Goal: Transaction & Acquisition: Purchase product/service

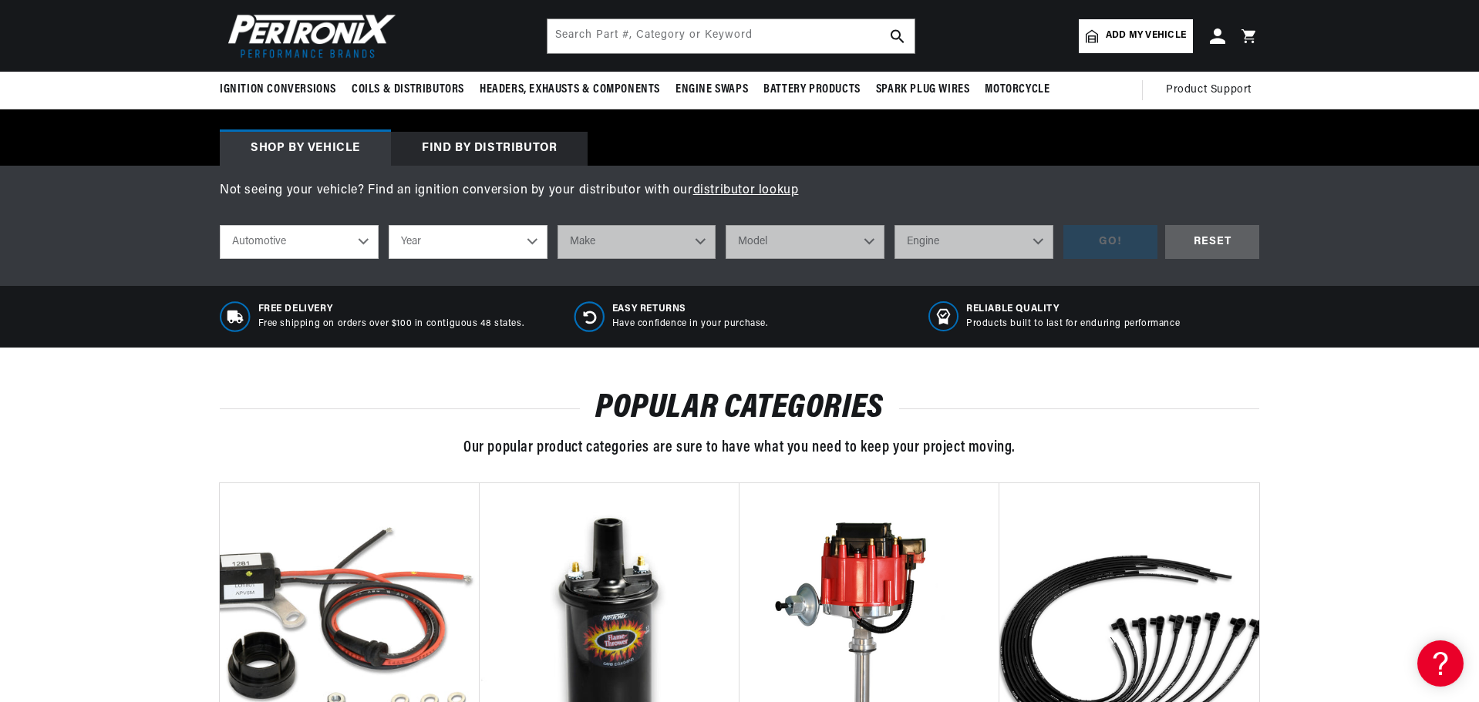
click at [527, 244] on select "Year 2022 2021 2020 2019 2018 2017 2016 2015 2014 2013 2012 2011 2010 2009 2008…" at bounding box center [468, 242] width 159 height 34
select select "1971"
click at [389, 225] on select "Year 2022 2021 2020 2019 2018 2017 2016 2015 2014 2013 2012 2011 2010 2009 2008…" at bounding box center [468, 242] width 159 height 34
select select "1971"
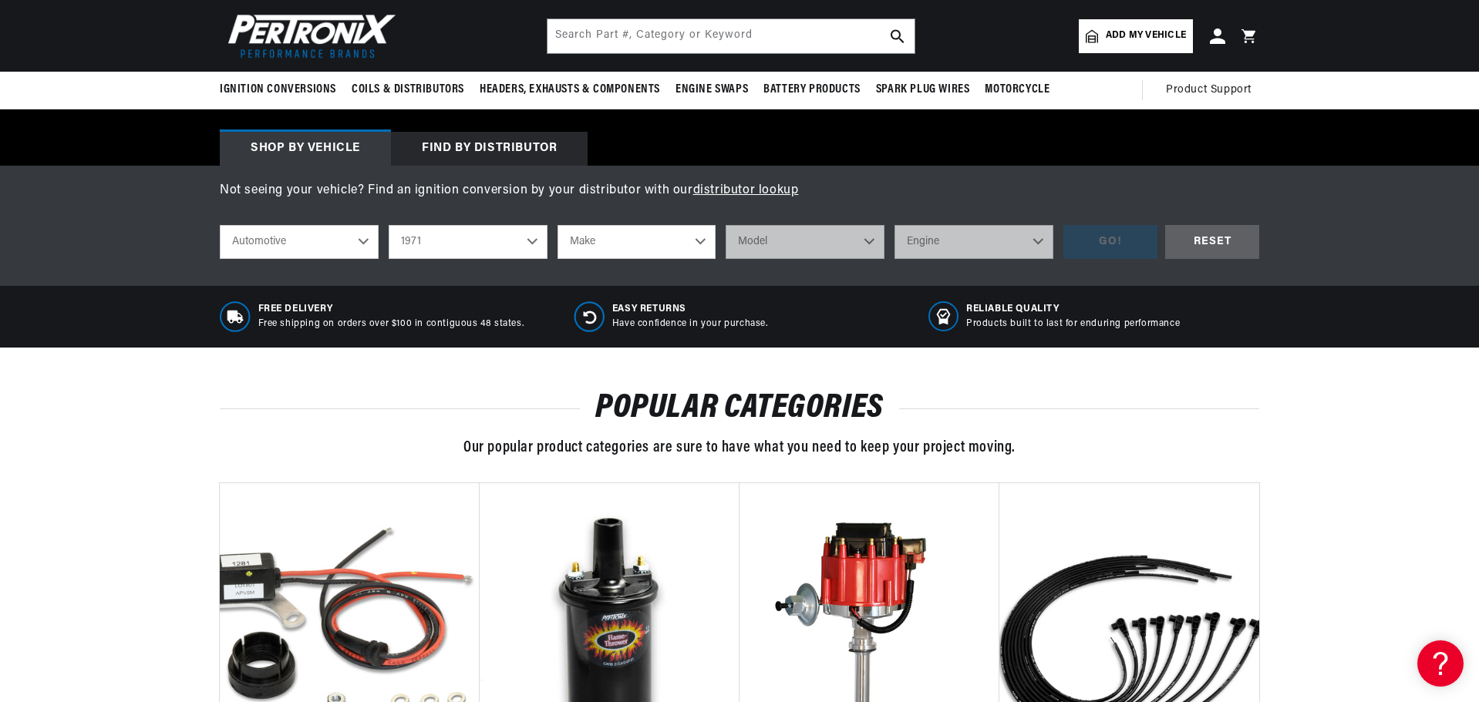
click at [701, 240] on select "Make Alfa Romeo American Motors Aston Martin Audi Austin Avanti BMW Buick Cadil…" at bounding box center [636, 242] width 159 height 34
select select "Pontiac"
click at [557, 225] on select "Make Alfa Romeo American Motors Aston Martin Audi Austin Avanti BMW Buick Cadil…" at bounding box center [636, 242] width 159 height 34
select select "Pontiac"
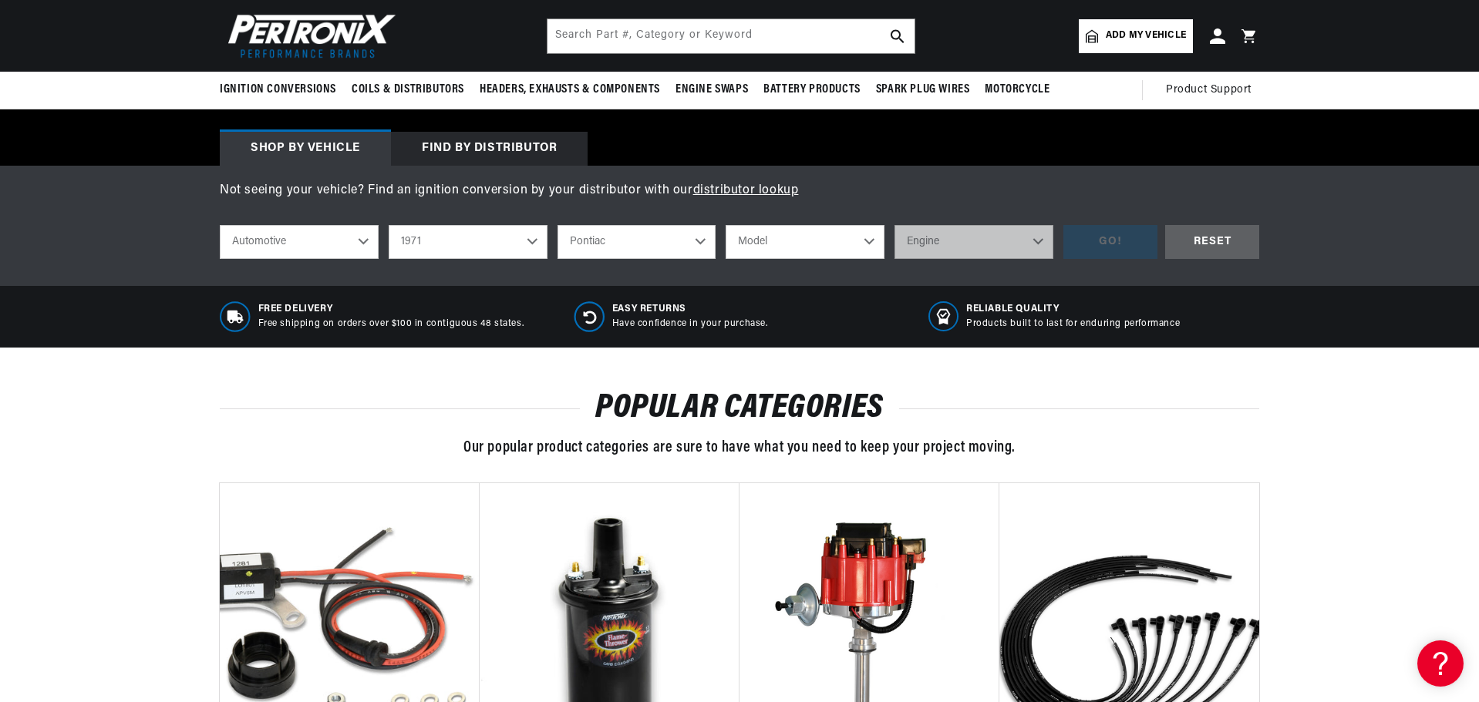
click at [864, 237] on select "Model Acadian Bonneville Catalina Firebird Grand Prix Grand Safari Grandville G…" at bounding box center [804, 242] width 159 height 34
click at [537, 242] on select "2022 2021 2020 2019 2018 2017 2016 2015 2014 2013 2012 2011 2010 2009 2008 2007…" at bounding box center [468, 242] width 159 height 34
click at [389, 225] on select "2022 2021 2020 2019 2018 2017 2016 2015 2014 2013 2012 2011 2010 2009 2008 2007…" at bounding box center [468, 242] width 159 height 34
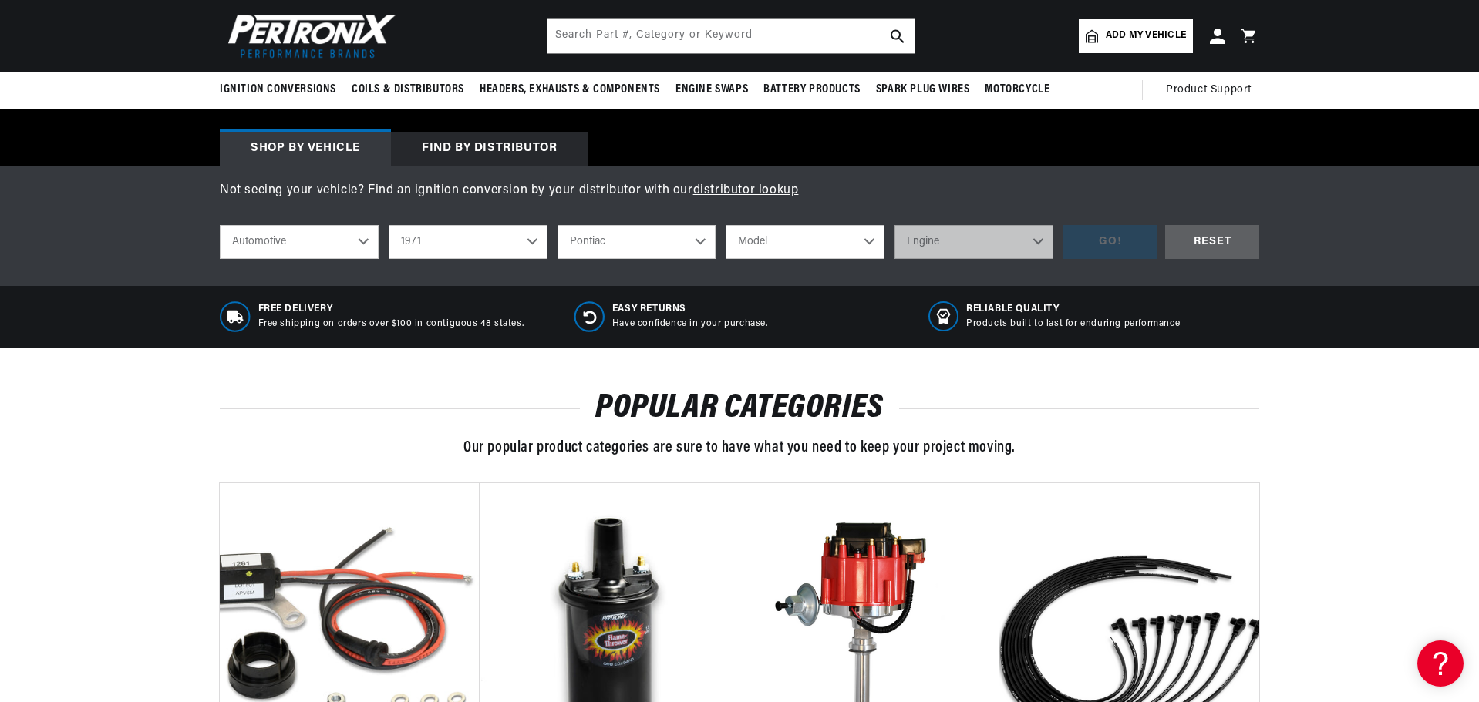
select select "1966"
click at [702, 240] on select "Alfa Romeo American Motors Aston Martin Austin Austin Healey Avanti Bentley Bui…" at bounding box center [636, 242] width 159 height 34
click at [557, 225] on select "Alfa Romeo American Motors Aston Martin Austin Austin Healey Avanti Bentley Bui…" at bounding box center [636, 242] width 159 height 34
select select "Chevrolet"
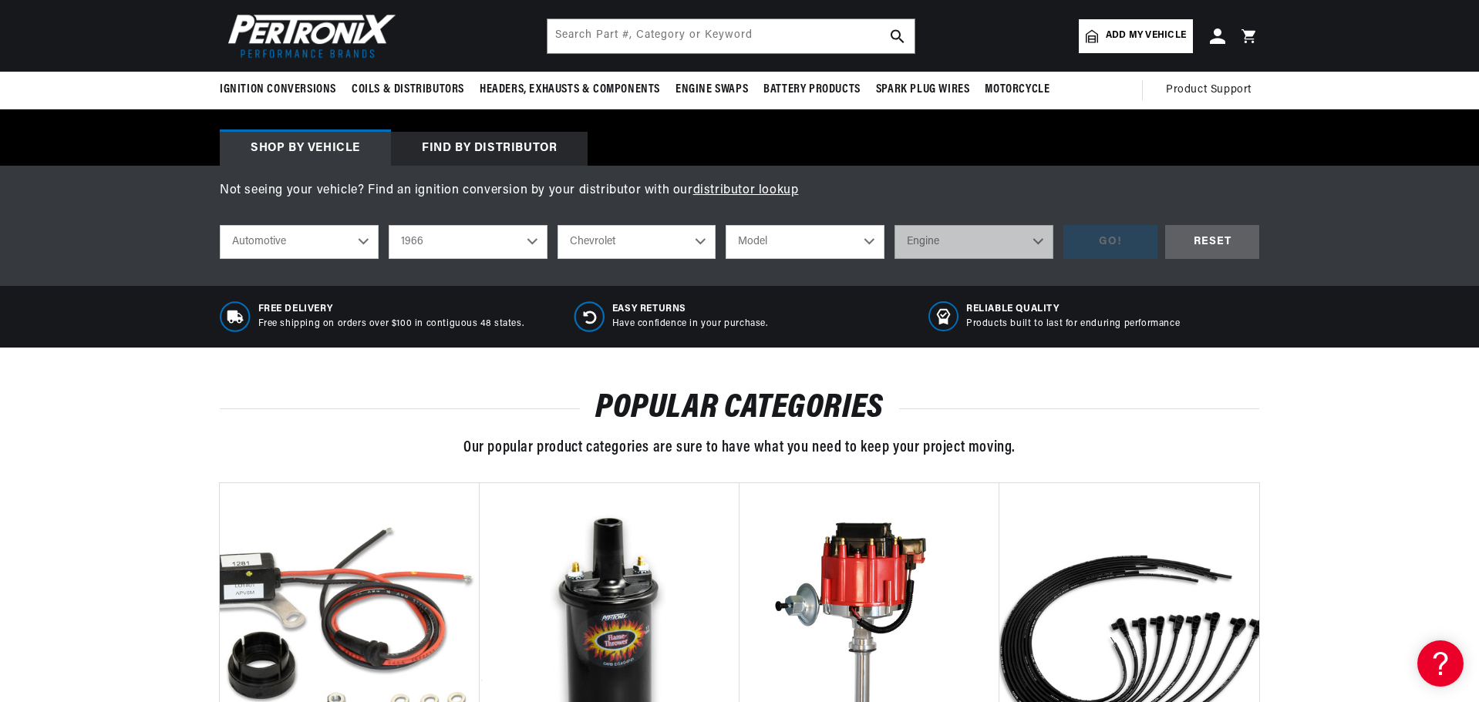
click at [862, 246] on select "Model Bel Air Biscayne C10 Pickup C20 Pickup C30 Pickup C50 C60 Caprice Chevell…" at bounding box center [804, 242] width 159 height 34
select select "Corvette"
click at [725, 225] on select "Model Bel Air Biscayne C10 Pickup C20 Pickup C30 Pickup C50 C60 Caprice Chevell…" at bounding box center [804, 242] width 159 height 34
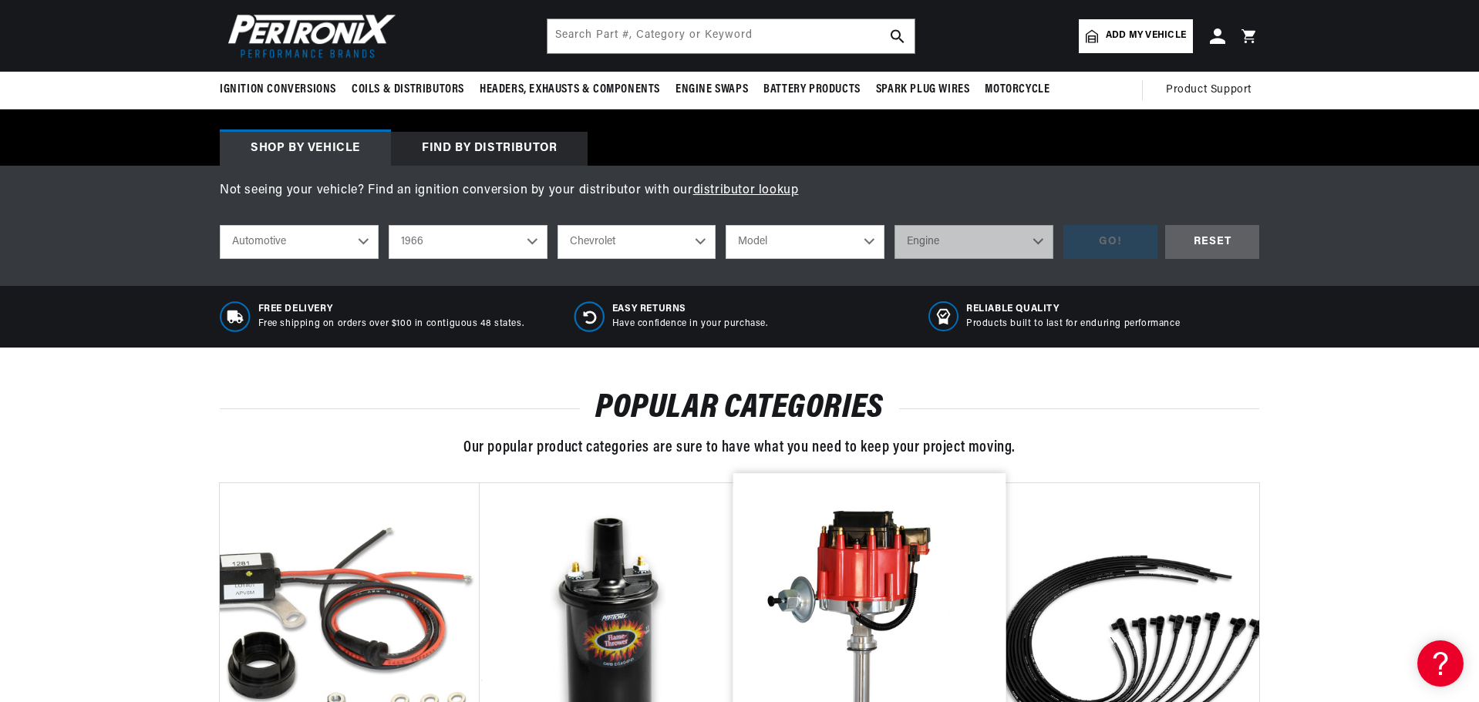
select select "Corvette"
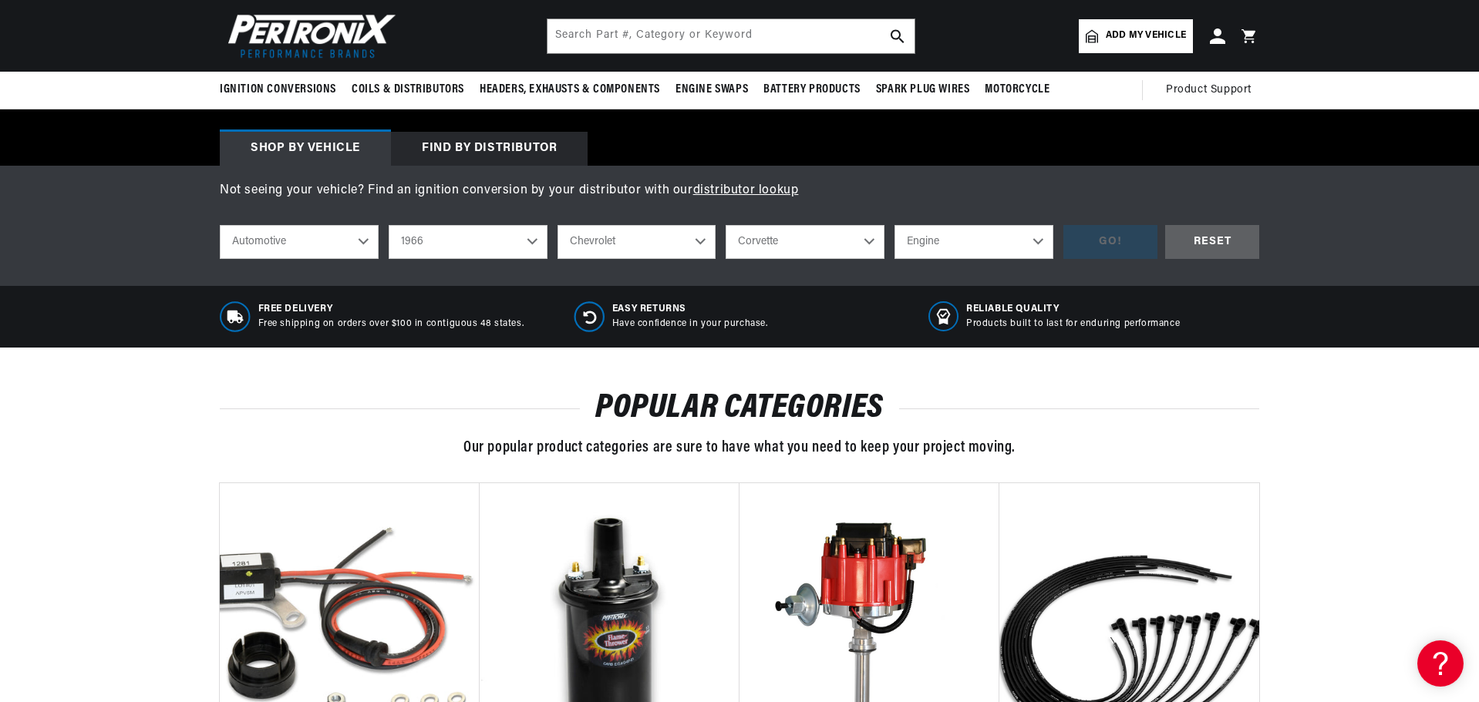
click at [1032, 238] on select "Engine 5.7L 7.4L 283cid / 4.6L 327cid / 5.3L 327cid / 5.4L 396cid / 6.5L 427cid…" at bounding box center [973, 242] width 159 height 34
select select "327cid-5.3L"
click at [894, 225] on select "Engine 5.7L 7.4L 283cid / 4.6L 327cid / 5.3L 327cid / 5.4L 396cid / 6.5L 427cid…" at bounding box center [973, 242] width 159 height 34
select select "327cid-5.3L"
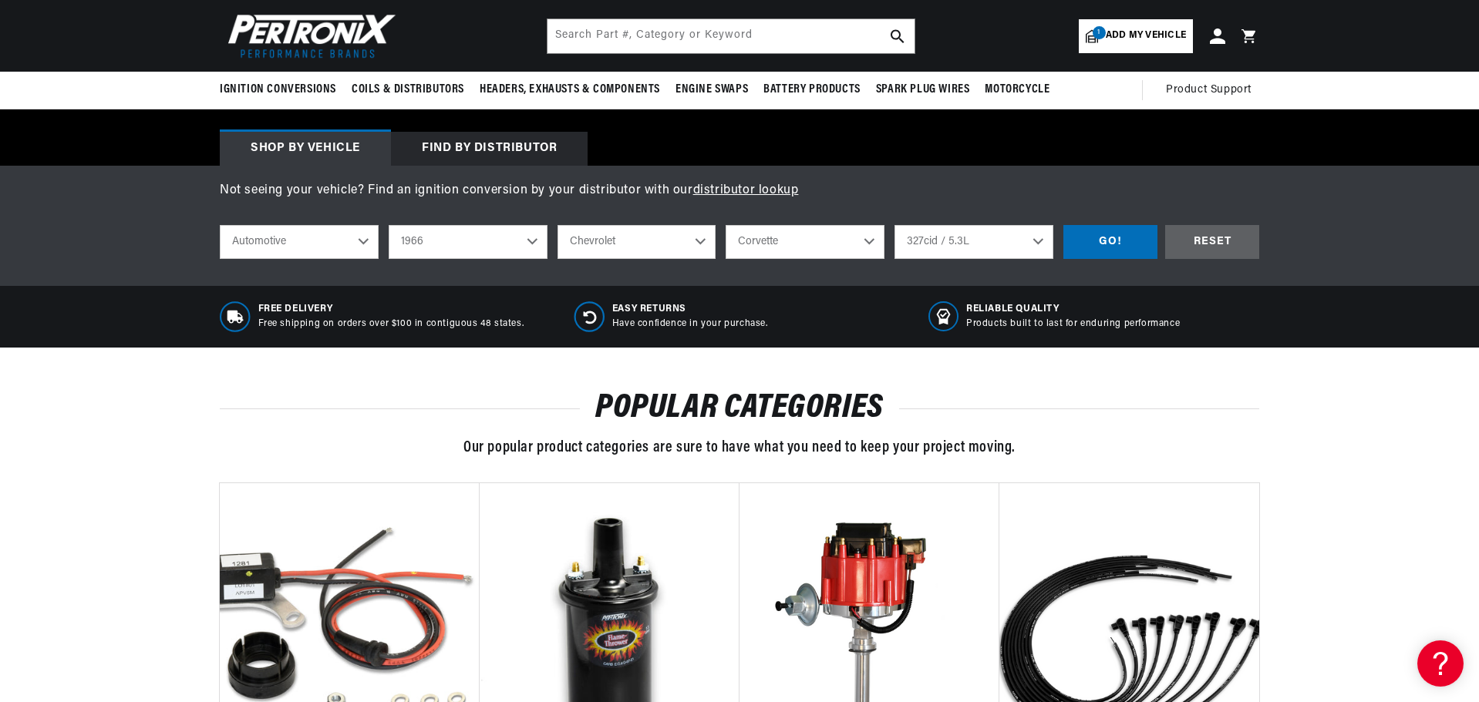
scroll to position [0, 963]
click at [1103, 246] on div "GO!" at bounding box center [1110, 242] width 94 height 35
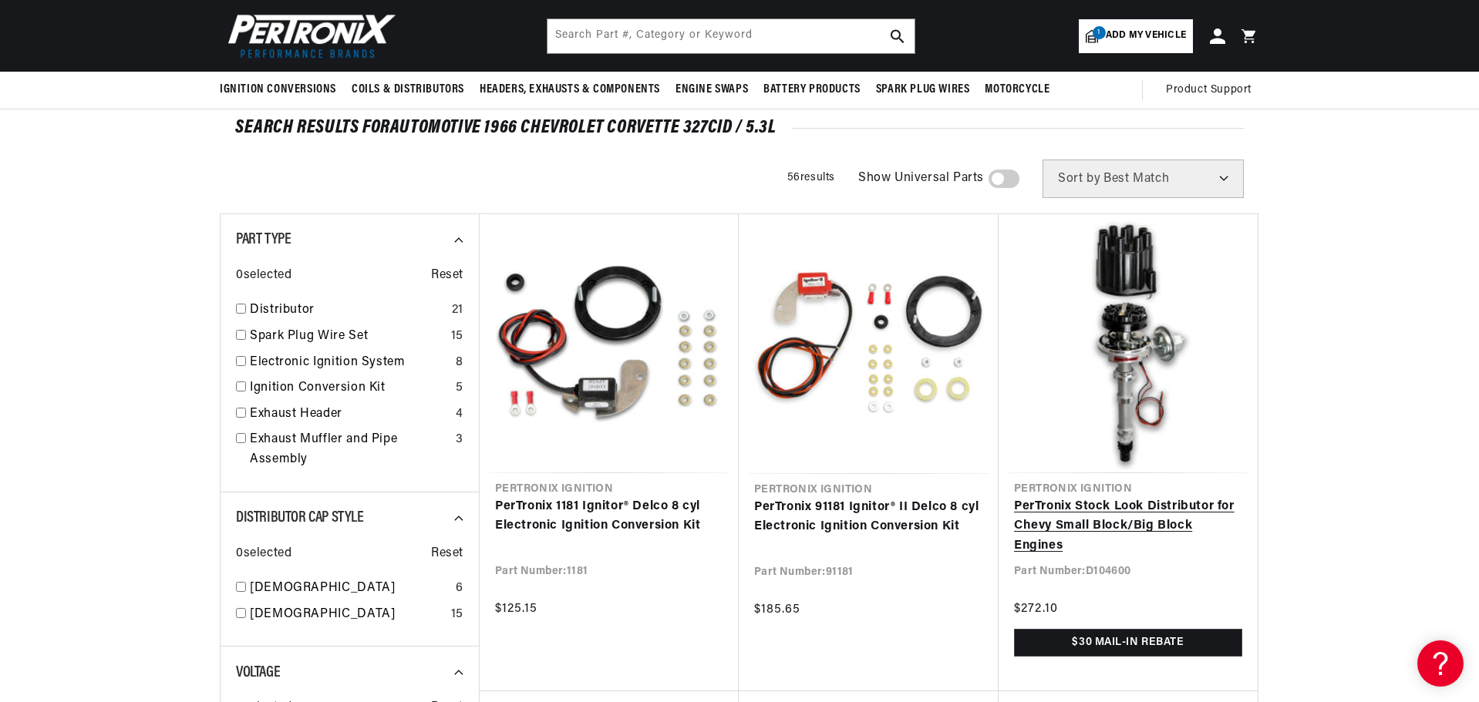
click at [1132, 513] on link "PerTronix Stock Look Distributor for Chevy Small Block/Big Block Engines" at bounding box center [1128, 526] width 228 height 59
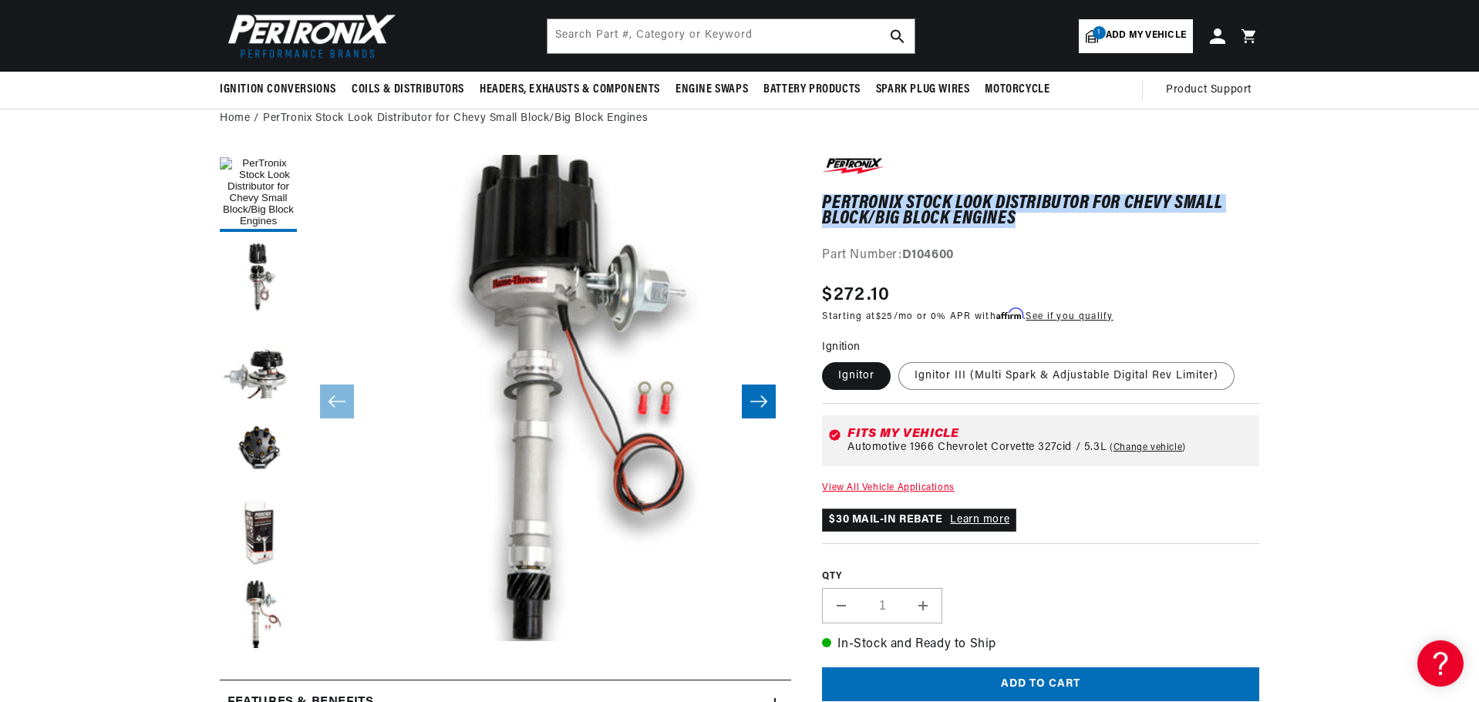
drag, startPoint x: 820, startPoint y: 193, endPoint x: 1022, endPoint y: 224, distance: 204.4
click at [1022, 224] on div "PerTronix Stock Look Distributor for Chevy Small Block/Big Block Engines PerTro…" at bounding box center [1025, 708] width 468 height 1107
copy h1 "PerTronix Stock Look Distributor for Chevy Small Block/Big Block Engines"
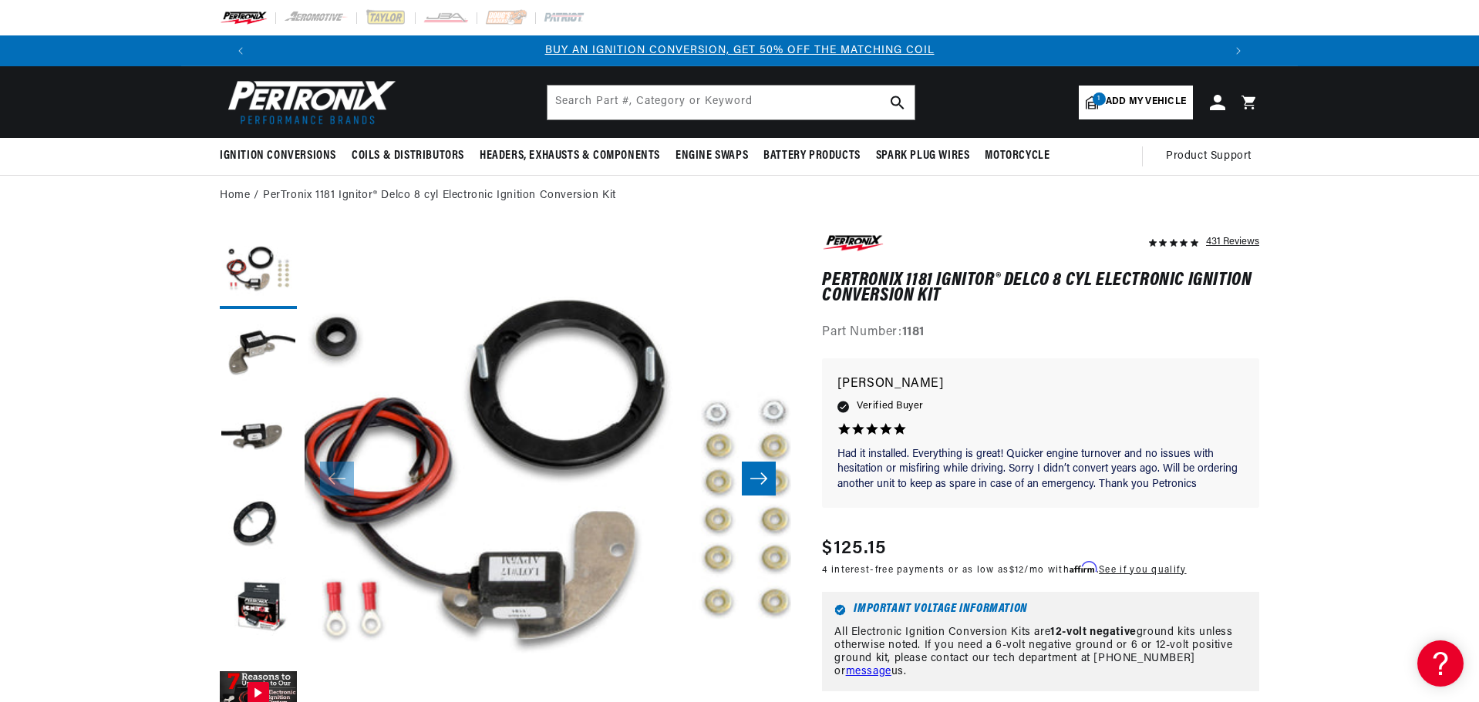
scroll to position [0, 963]
